Goal: Complete application form

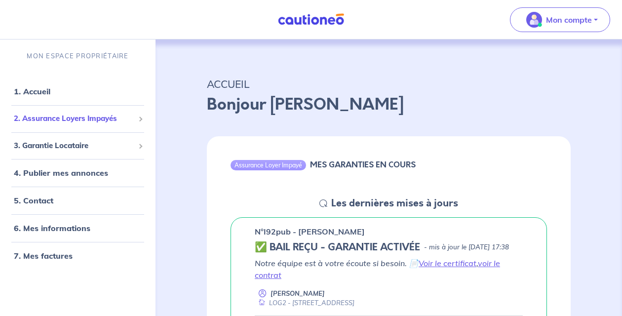
click at [79, 119] on span "2. Assurance Loyers Impayés" at bounding box center [74, 118] width 121 height 11
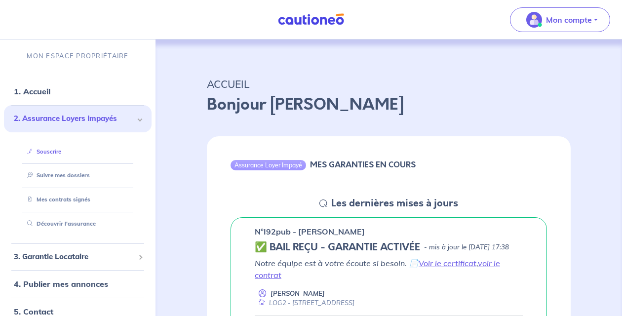
click at [57, 162] on li "Souscrire" at bounding box center [78, 152] width 124 height 24
click at [54, 155] on link "Souscrire" at bounding box center [42, 151] width 38 height 7
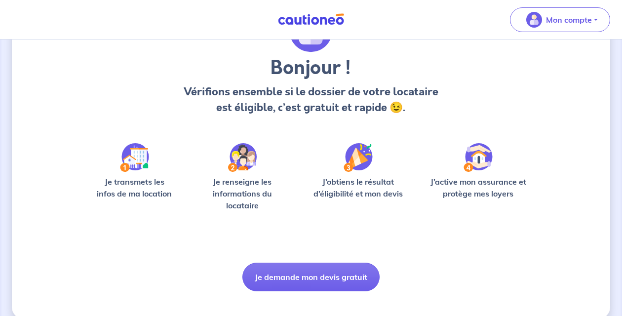
scroll to position [71, 0]
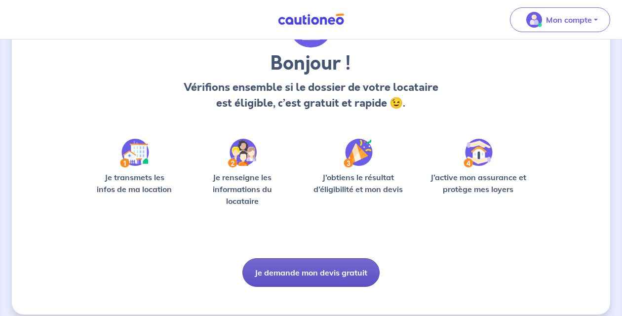
click at [279, 271] on button "Je demande mon devis gratuit" at bounding box center [311, 272] width 137 height 29
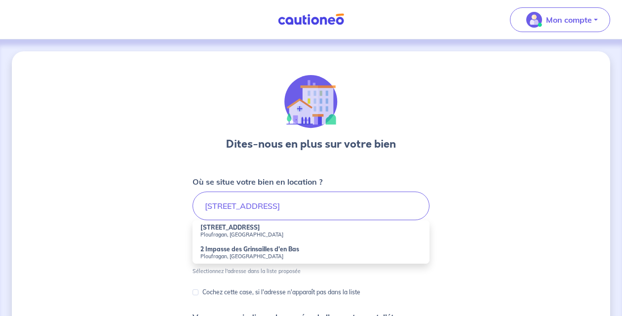
click at [269, 234] on small "Ploufragan, France" at bounding box center [311, 234] width 221 height 7
type input "2 Rue des Grinsailles, Ploufragan, France"
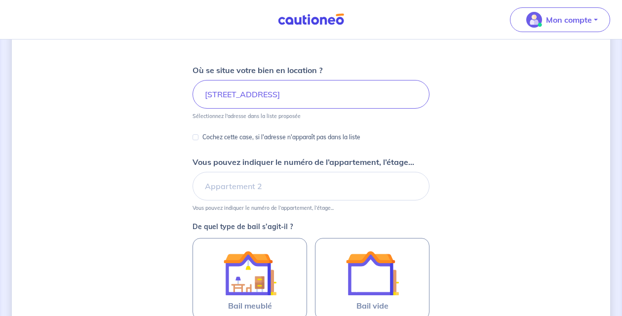
scroll to position [112, 0]
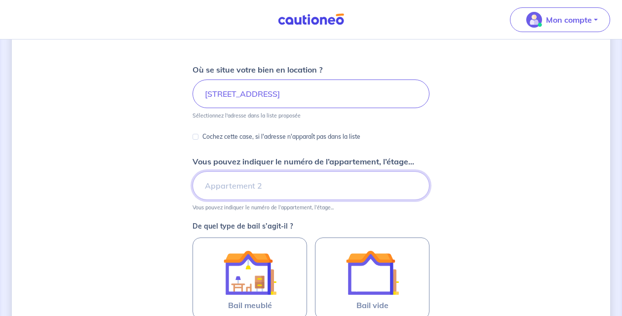
click at [261, 184] on input "Vous pouvez indiquer le numéro de l’appartement, l’étage..." at bounding box center [311, 185] width 237 height 29
type input "LOG1"
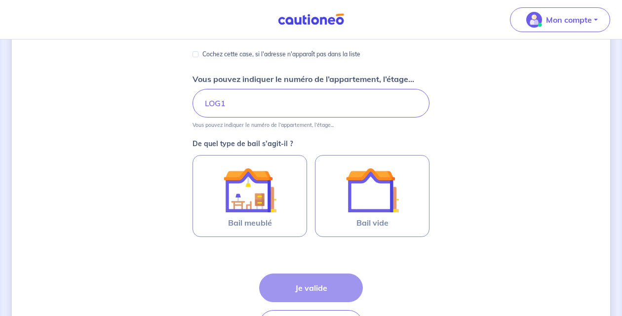
click at [263, 207] on img at bounding box center [249, 190] width 53 height 53
click at [0, 0] on input "Bail meublé" at bounding box center [0, 0] width 0 height 0
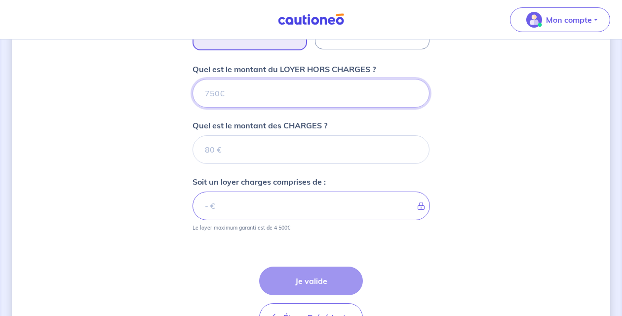
scroll to position [381, 0]
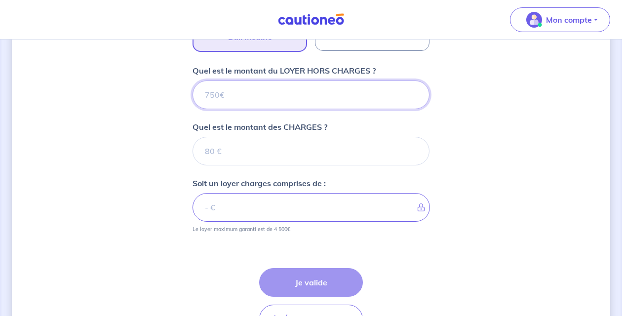
type input "5"
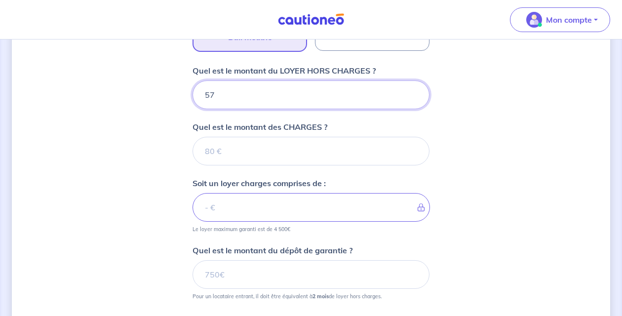
type input "570"
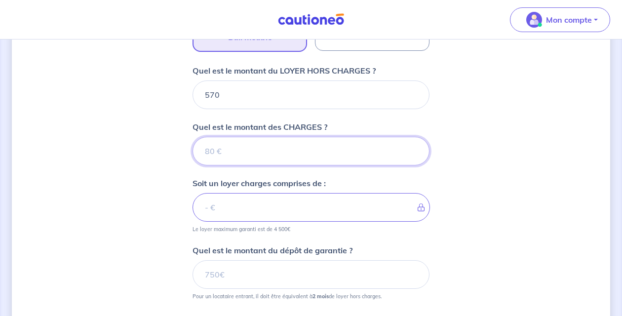
click at [274, 143] on input "Quel est le montant des CHARGES ?" at bounding box center [311, 151] width 237 height 29
type input "13"
type input "571"
type input "130"
type input "700"
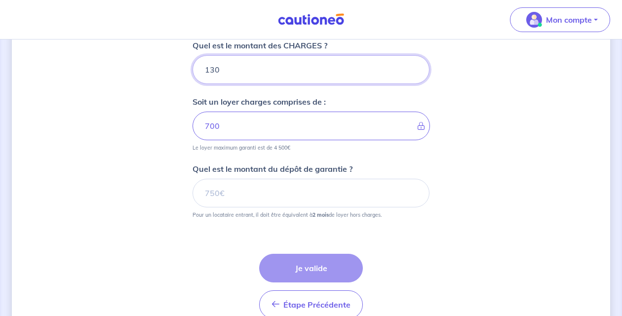
scroll to position [463, 0]
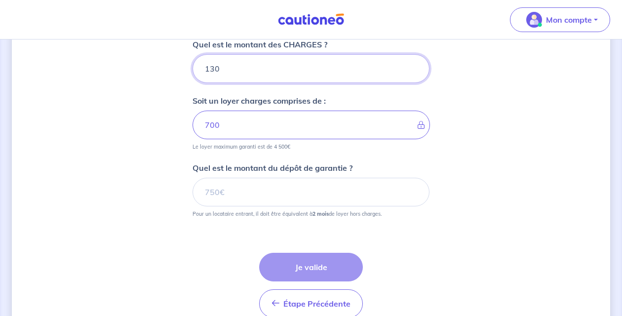
type input "130"
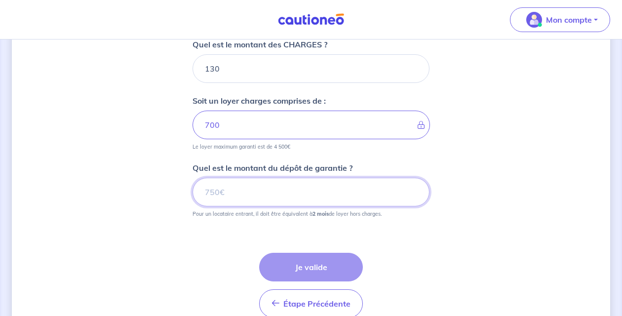
click at [282, 204] on input "Quel est le montant du dépôt de garantie ?" at bounding box center [311, 192] width 237 height 29
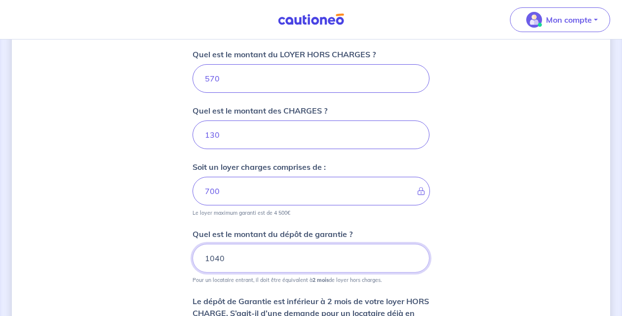
scroll to position [398, 0]
click at [217, 256] on input "1040" at bounding box center [311, 258] width 237 height 29
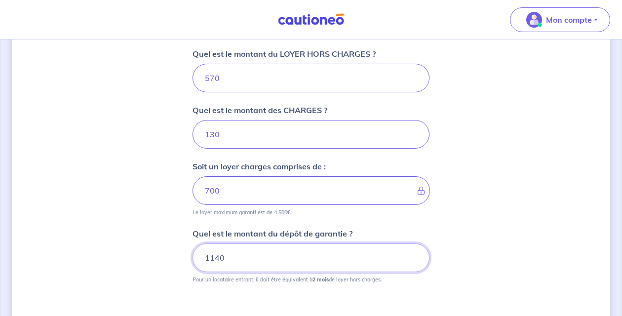
type input "1140"
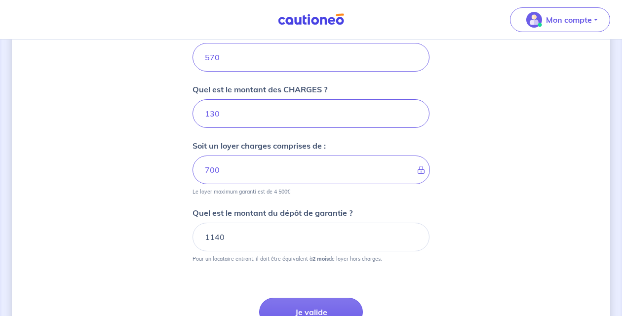
scroll to position [513, 0]
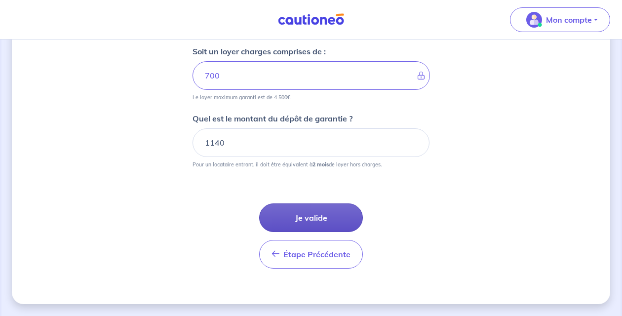
click at [314, 226] on button "Je valide" at bounding box center [311, 218] width 104 height 29
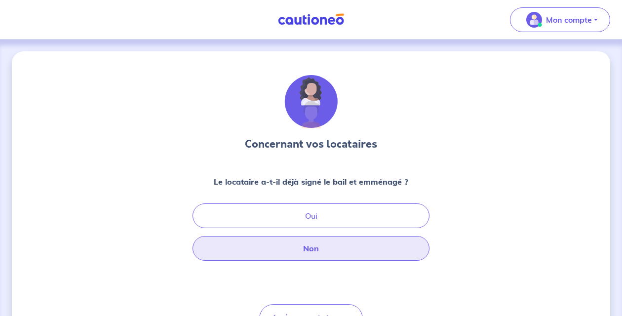
click at [329, 252] on button "Non" at bounding box center [311, 248] width 237 height 25
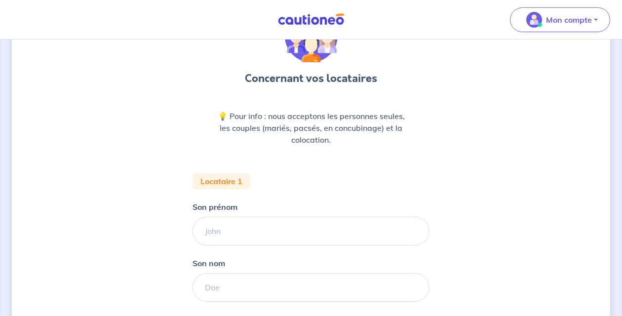
scroll to position [113, 0]
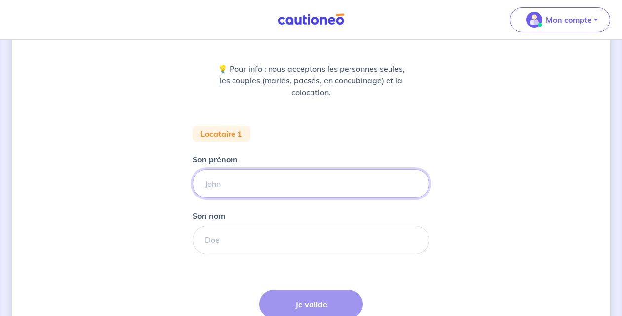
click at [324, 183] on input "Son prénom" at bounding box center [311, 183] width 237 height 29
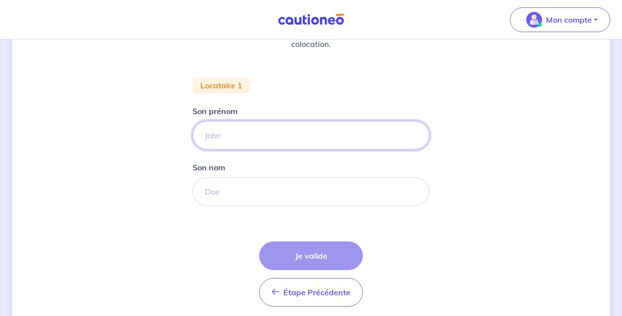
scroll to position [163, 0]
click at [336, 131] on input "Son prénom" at bounding box center [311, 134] width 237 height 29
type input "Julien"
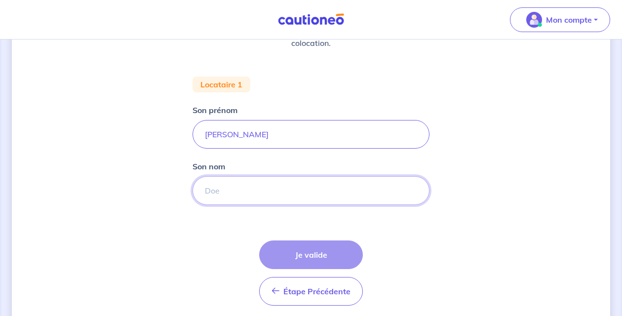
click at [324, 196] on input "Son nom" at bounding box center [311, 190] width 237 height 29
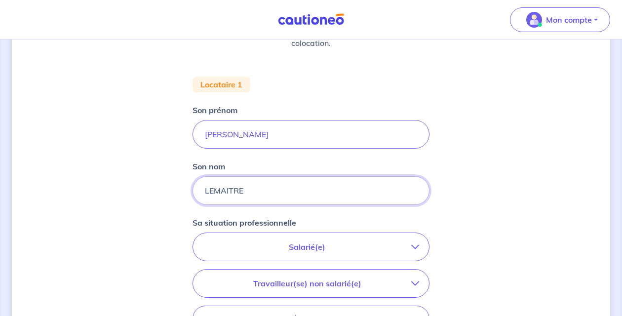
type input "LEMAITRE"
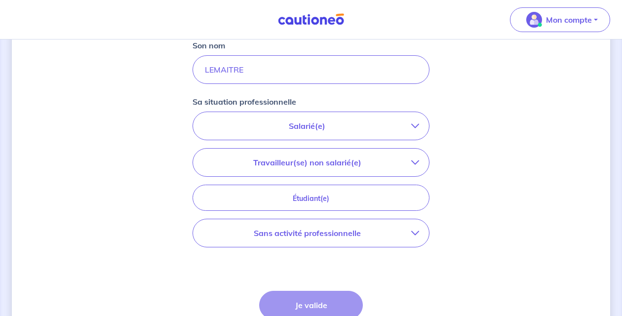
scroll to position [287, 0]
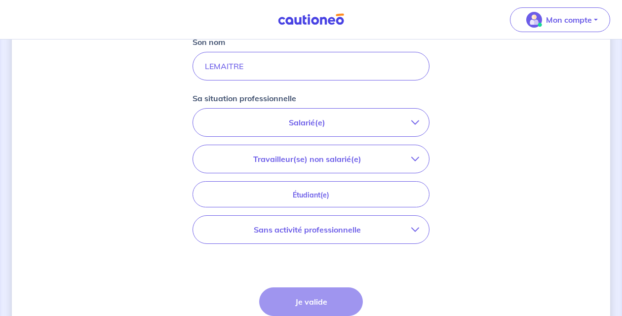
click at [310, 123] on p "Salarié(e)" at bounding box center [307, 123] width 208 height 12
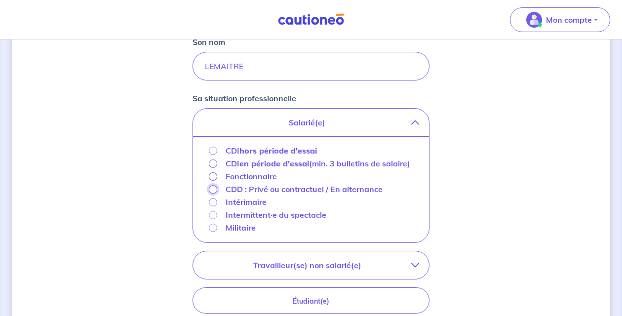
click at [209, 194] on input "CDD : Privé ou contractuel / En alternance" at bounding box center [213, 189] width 8 height 8
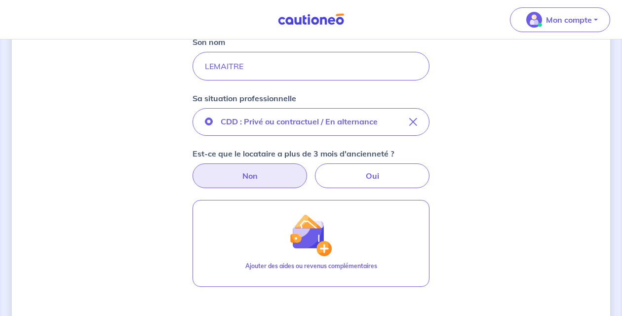
click at [295, 183] on label "Non" at bounding box center [250, 176] width 115 height 25
click at [308, 170] on input "Non" at bounding box center [311, 167] width 6 height 6
radio input "true"
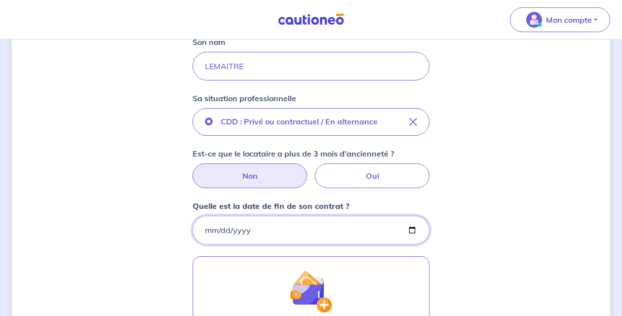
click at [271, 239] on input "Quelle est la date de fin de son contrat ?" at bounding box center [311, 230] width 237 height 29
click at [209, 228] on input "Quelle est la date de fin de son contrat ?" at bounding box center [311, 230] width 237 height 29
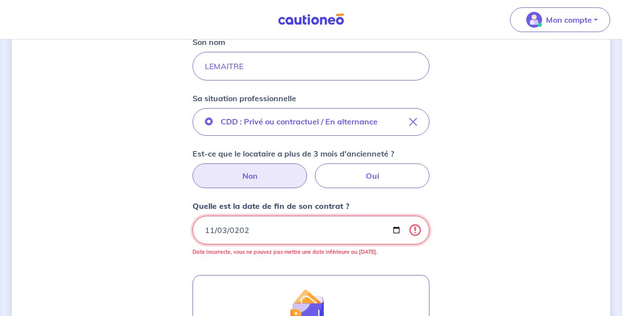
type input "2025-11-03"
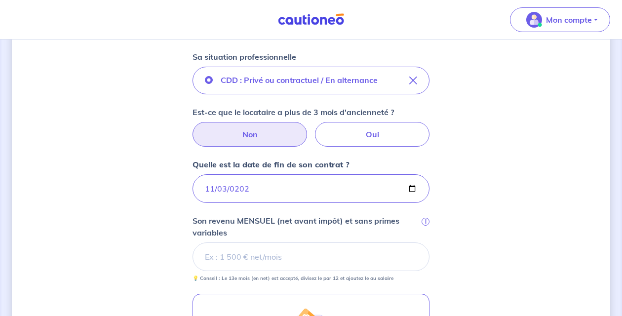
scroll to position [332, 0]
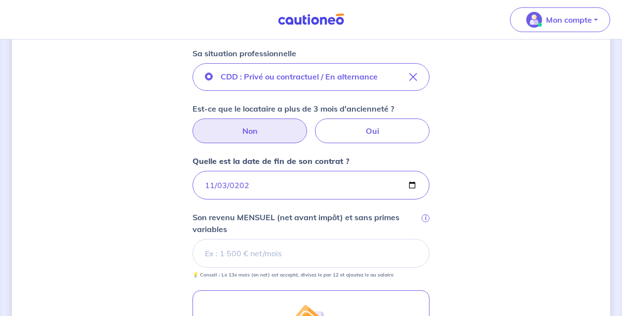
click at [275, 250] on input "Son revenu MENSUEL (net avant impôt) et sans primes variables i" at bounding box center [311, 253] width 237 height 29
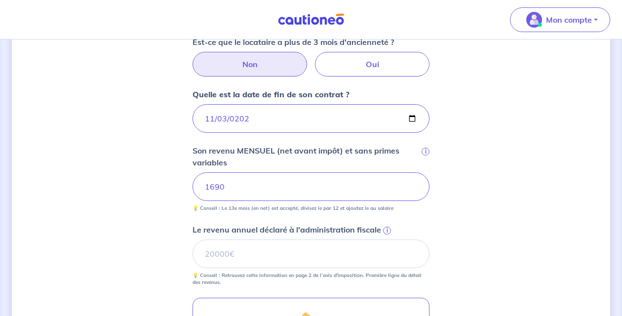
scroll to position [434, 0]
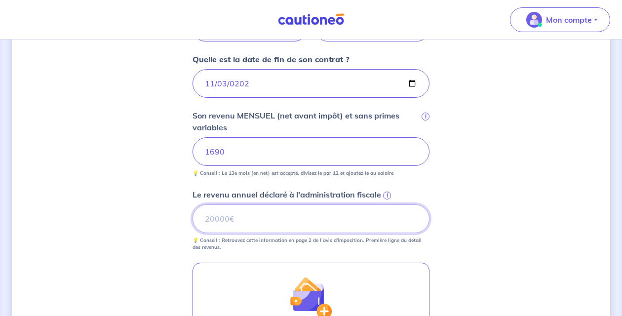
click at [273, 220] on input "Le revenu annuel déclaré à l'administration fiscale i" at bounding box center [311, 219] width 237 height 29
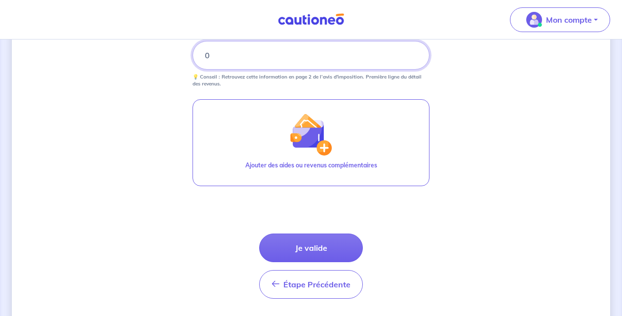
scroll to position [598, 0]
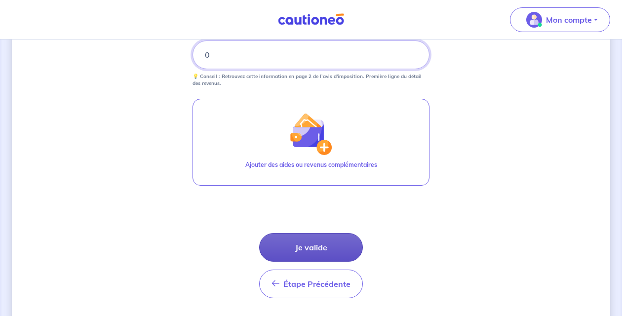
type input "0"
click at [312, 251] on button "Je valide" at bounding box center [311, 247] width 104 height 29
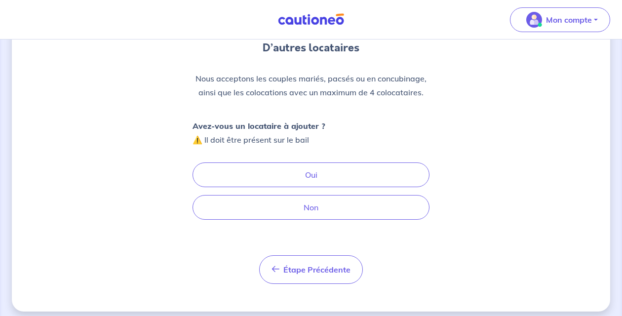
scroll to position [99, 0]
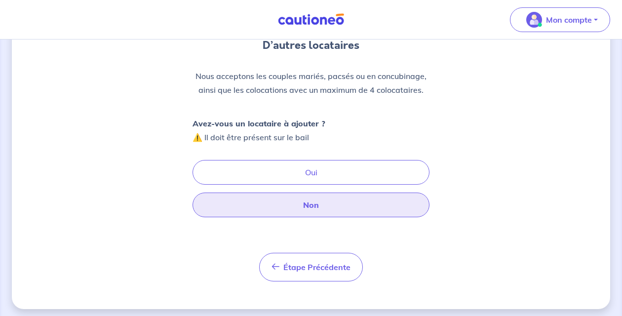
click at [303, 206] on button "Non" at bounding box center [311, 205] width 237 height 25
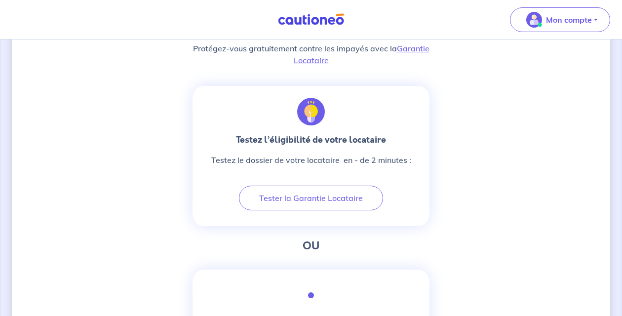
scroll to position [312, 0]
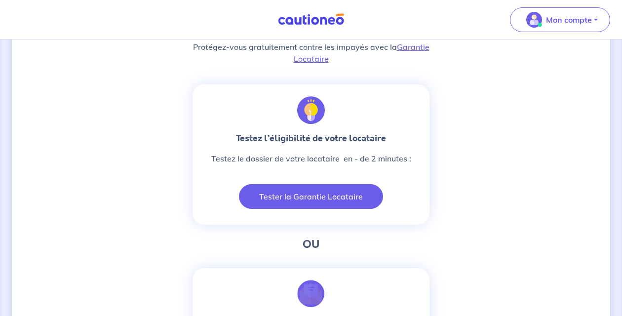
click at [295, 199] on button "Tester la Garantie Locataire" at bounding box center [311, 196] width 144 height 25
